Goal: Task Accomplishment & Management: Use online tool/utility

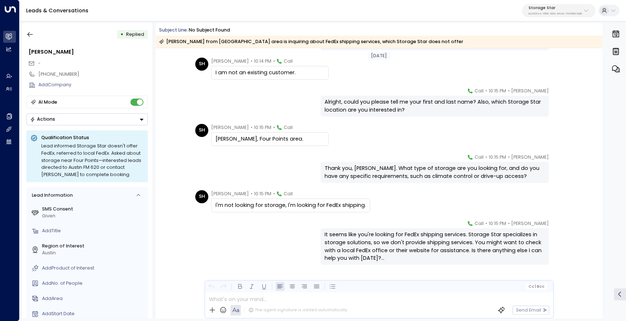
scroll to position [135, 0]
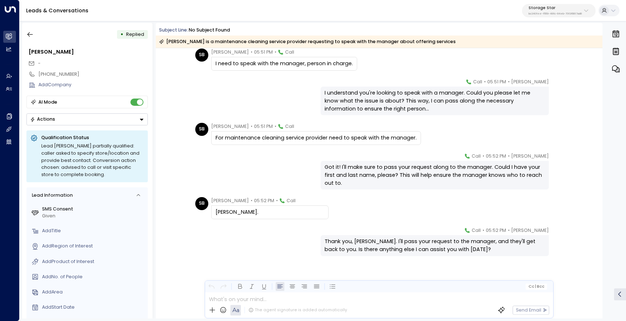
scroll to position [68, 0]
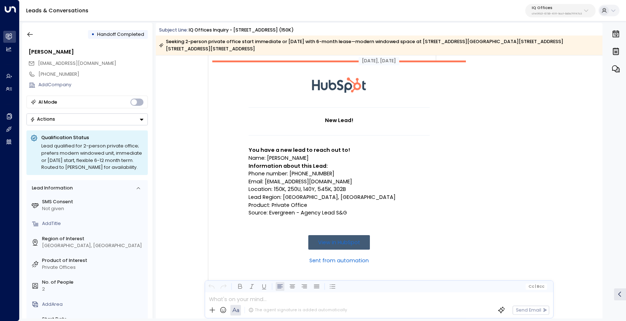
scroll to position [37, 0]
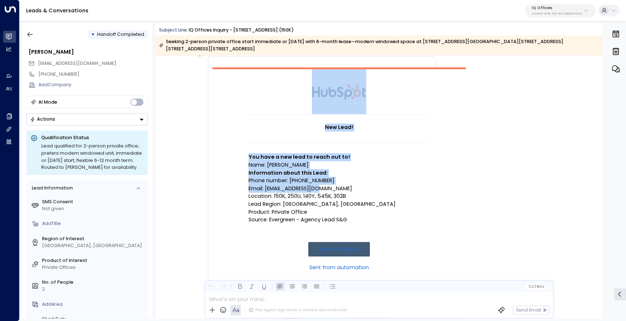
drag, startPoint x: 323, startPoint y: 181, endPoint x: 247, endPoint y: 178, distance: 75.7
click at [248, 185] on p "Email: [EMAIL_ADDRESS][DOMAIN_NAME]" at bounding box center [338, 189] width 181 height 8
click at [258, 192] on p "Location: 150K, 250U, 140Y, 545K, 302B" at bounding box center [338, 196] width 181 height 8
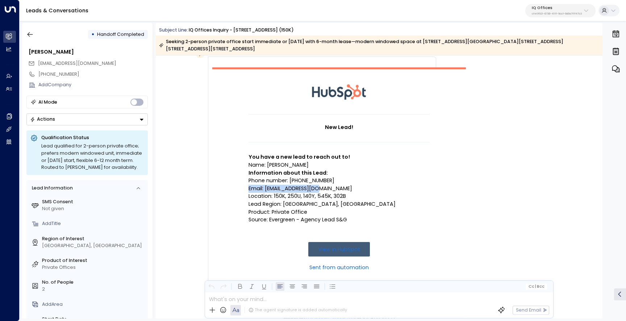
drag, startPoint x: 317, startPoint y: 179, endPoint x: 248, endPoint y: 180, distance: 69.2
click at [248, 185] on p "Email: [EMAIL_ADDRESS][DOMAIN_NAME]" at bounding box center [338, 189] width 181 height 8
copy p "Email: [EMAIL_ADDRESS][DOMAIN_NAME]"
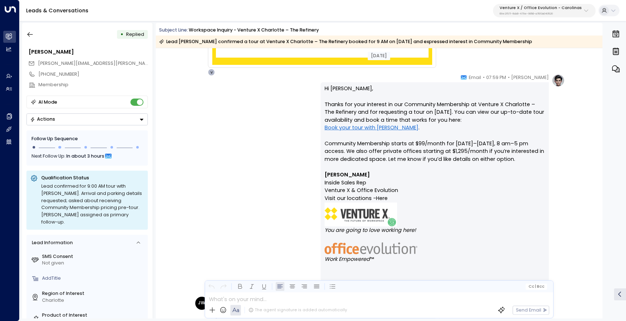
scroll to position [377, 0]
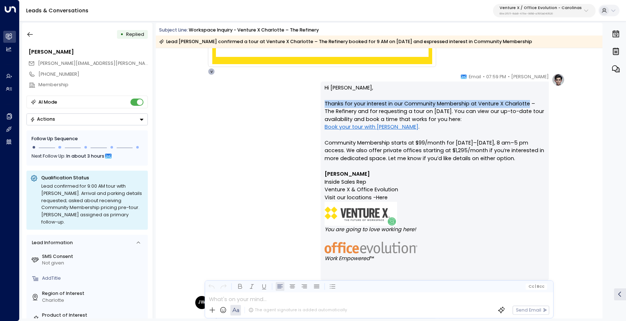
drag, startPoint x: 525, startPoint y: 103, endPoint x: 324, endPoint y: 105, distance: 200.6
click at [324, 105] on p "Hi Joe, Thanks for your interest in our Community Membership at Venture X Charl…" at bounding box center [434, 127] width 220 height 86
copy p "Thanks for your interest in our Community Membership at Venture X Charlotte"
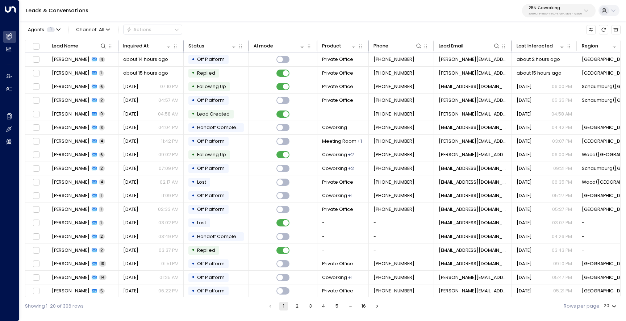
click at [533, 4] on div "25N Coworking 3b9800f4-81ca-4ec0-8758-72fbe4763f36" at bounding box center [558, 10] width 73 height 13
click at [536, 12] on p "3b9800f4-81ca-4ec0-8758-72fbe4763f36" at bounding box center [554, 13] width 53 height 3
click at [555, 40] on input "**********" at bounding box center [569, 37] width 86 height 13
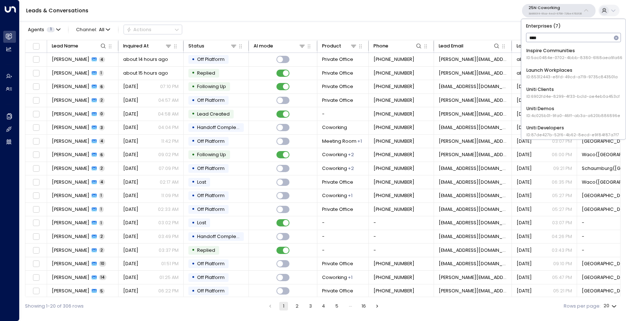
type input "*****"
click at [573, 90] on div "Uniti Demos ID: 4c025b01-9fa0-46ff-ab3a-a620b886896e" at bounding box center [573, 92] width 94 height 13
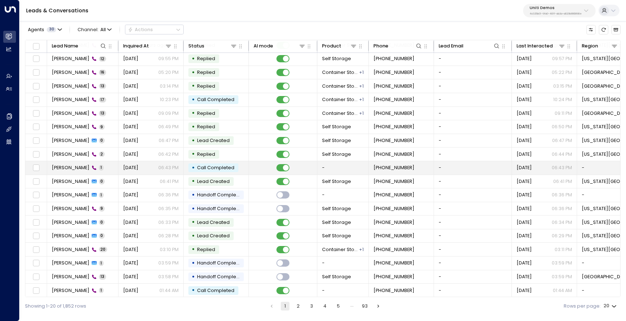
scroll to position [30, 0]
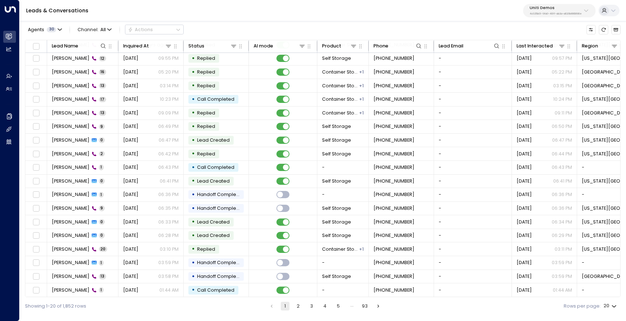
click at [298, 308] on button "2" at bounding box center [298, 306] width 9 height 9
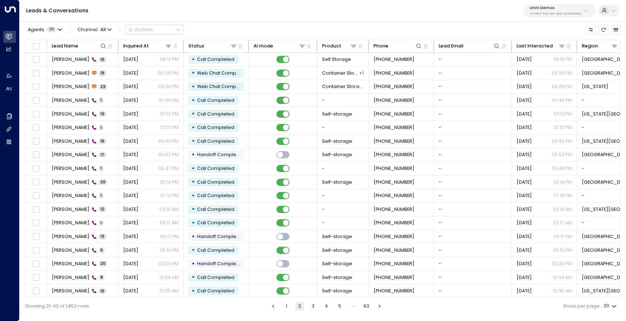
click at [317, 306] on button "3" at bounding box center [312, 306] width 9 height 9
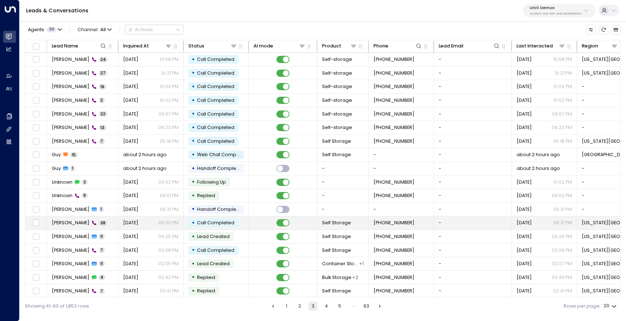
click at [100, 226] on td "Doug 38" at bounding box center [82, 222] width 71 height 13
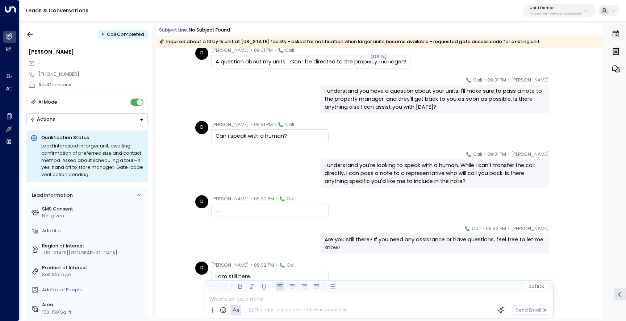
scroll to position [514, 0]
